Goal: Find specific page/section: Find specific page/section

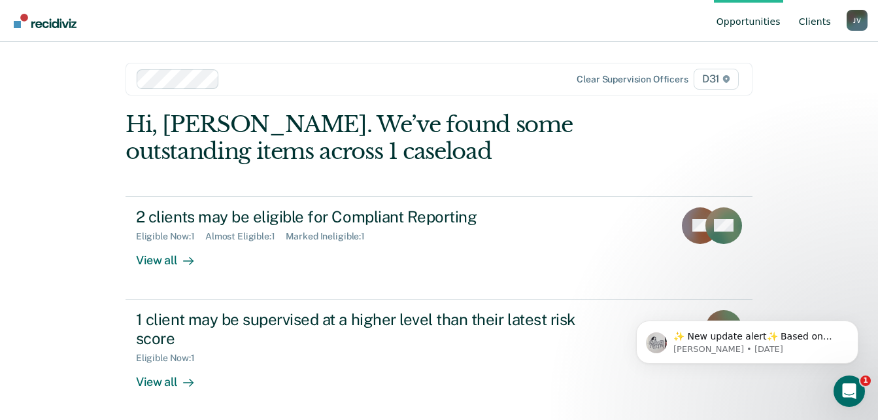
click at [814, 22] on link "Client s" at bounding box center [814, 21] width 37 height 42
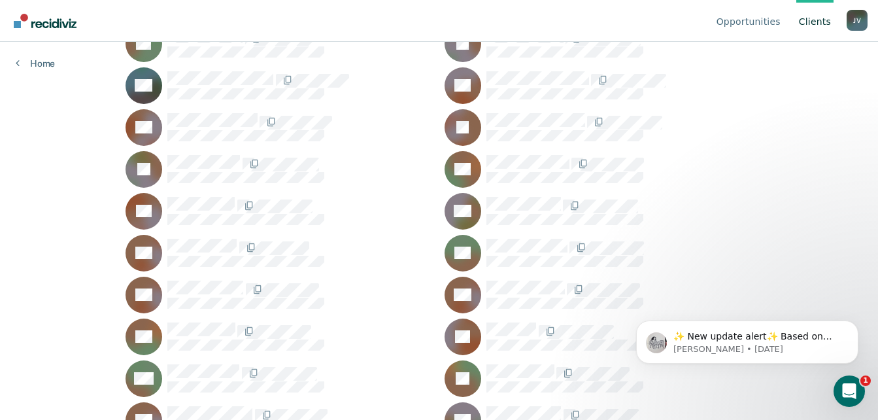
scroll to position [261, 0]
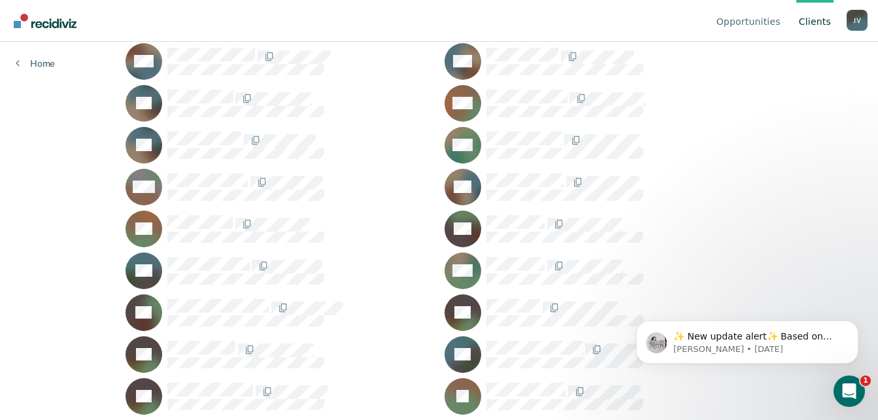
scroll to position [1895, 0]
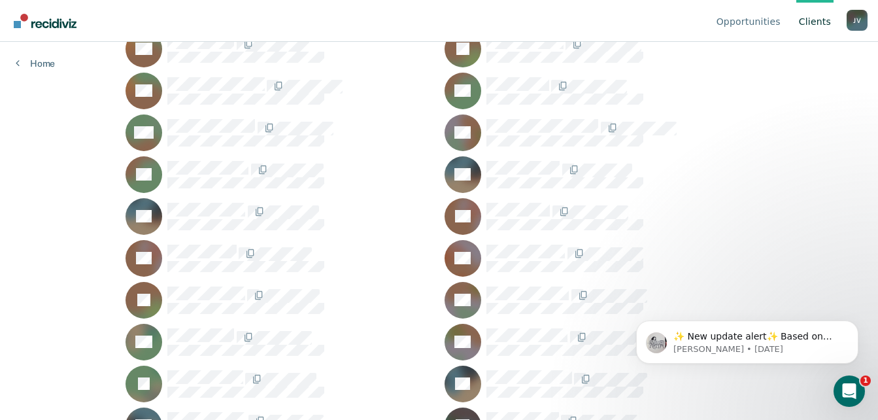
scroll to position [2614, 0]
